Goal: Use online tool/utility

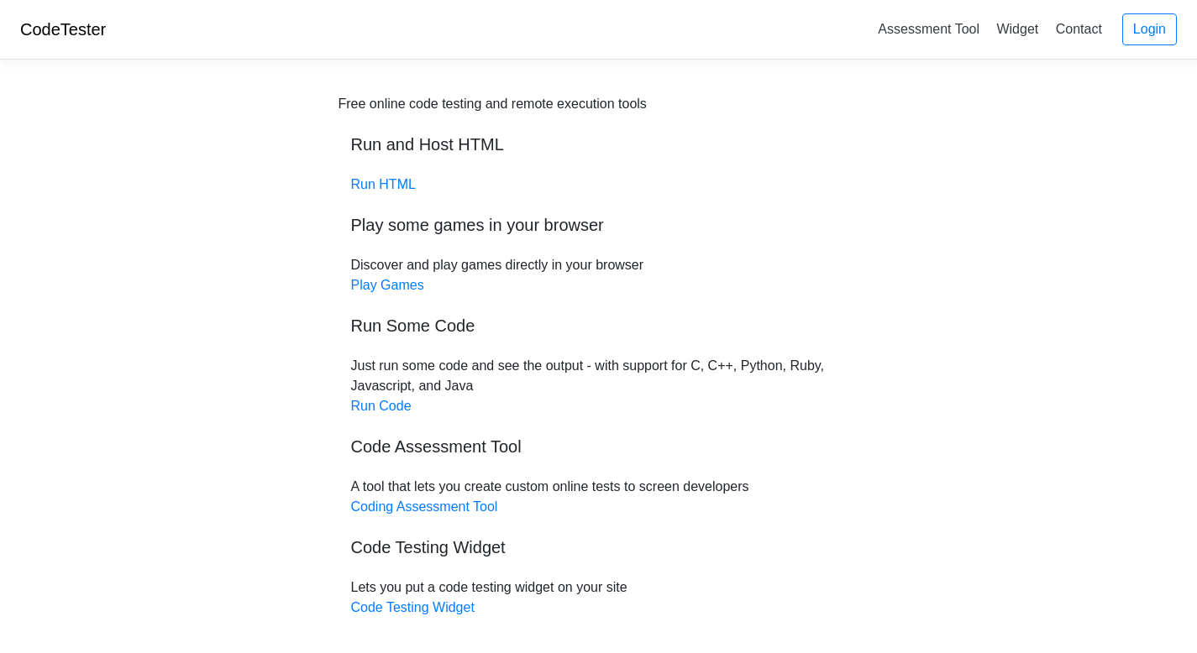
click at [376, 415] on div "Free online code testing and remote execution tools Run and Host HTML Run HTML …" at bounding box center [598, 356] width 521 height 524
click at [382, 406] on link "Run Code" at bounding box center [381, 406] width 60 height 14
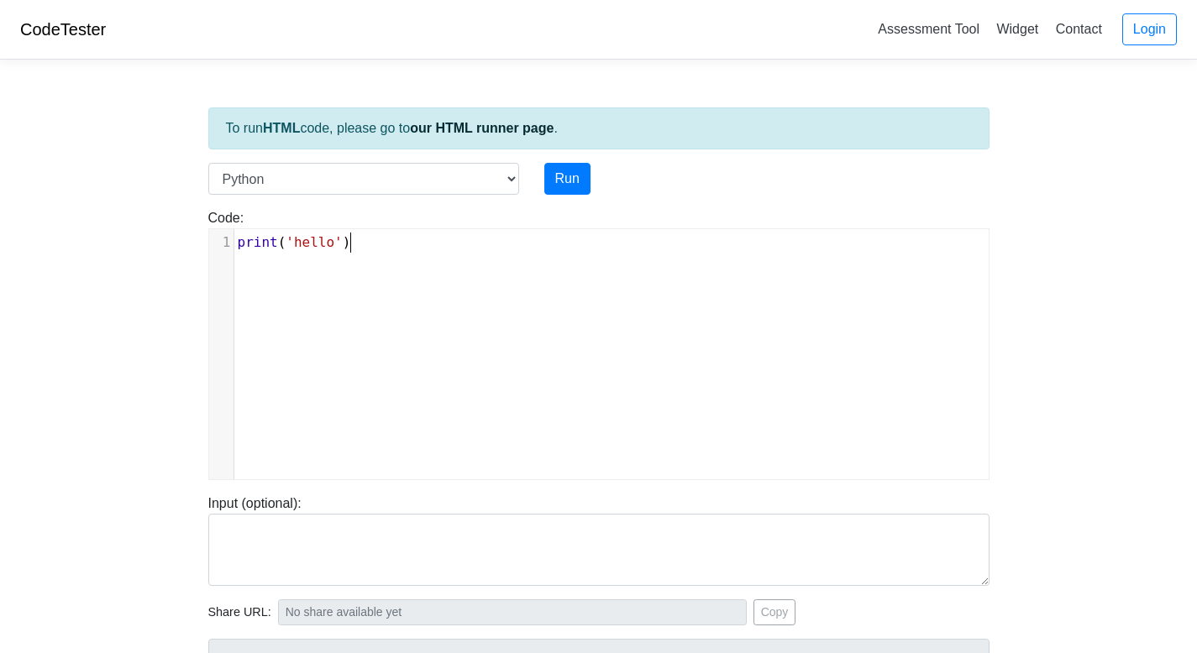
click at [418, 258] on div "xxxxxxxxxx 1 print ( 'hello' )" at bounding box center [611, 366] width 804 height 275
